Goal: Complete application form

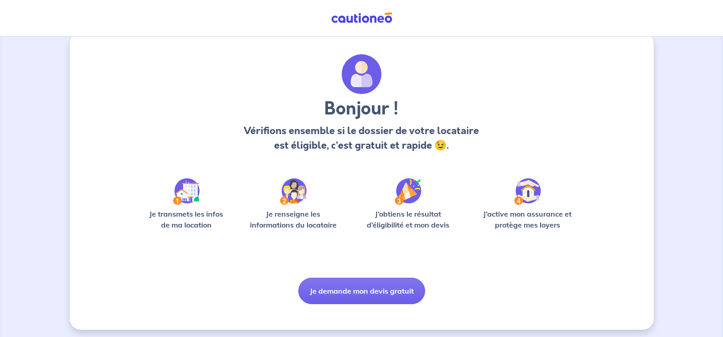
scroll to position [19, 0]
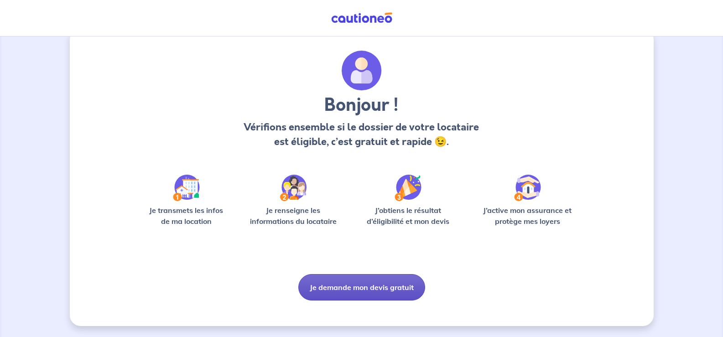
click at [331, 280] on button "Je demande mon devis gratuit" at bounding box center [361, 287] width 127 height 26
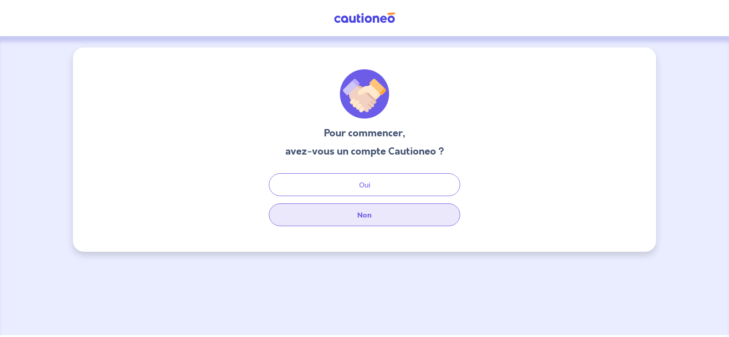
click at [345, 209] on button "Non" at bounding box center [364, 214] width 191 height 23
